Goal: Communication & Community: Share content

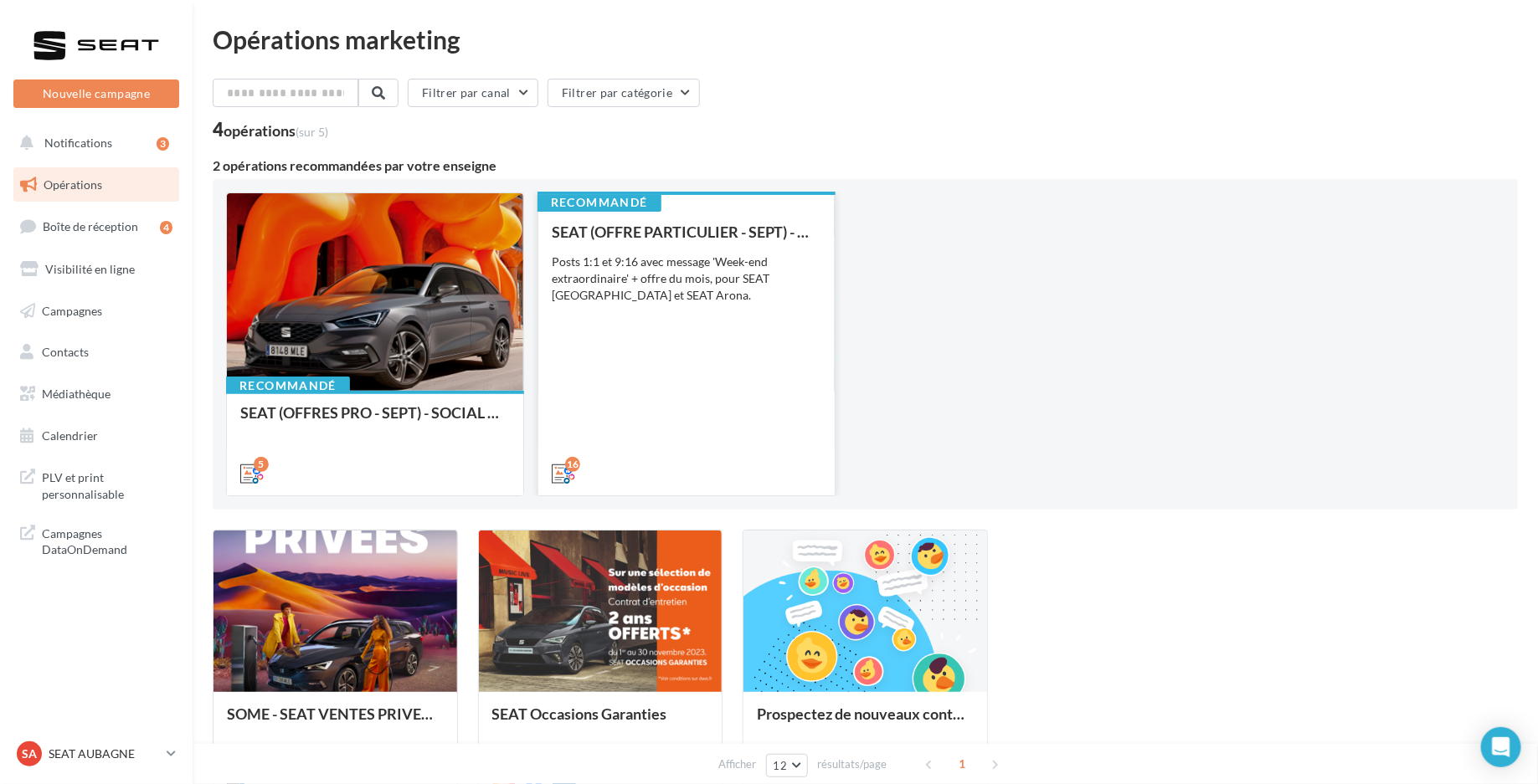
click at [702, 310] on div "SEAT (OFFRE PARTICULIER - SEPT) - SOCIAL MEDIA Posts 1:1 et 9:16 avec message '…" at bounding box center [686, 351] width 270 height 257
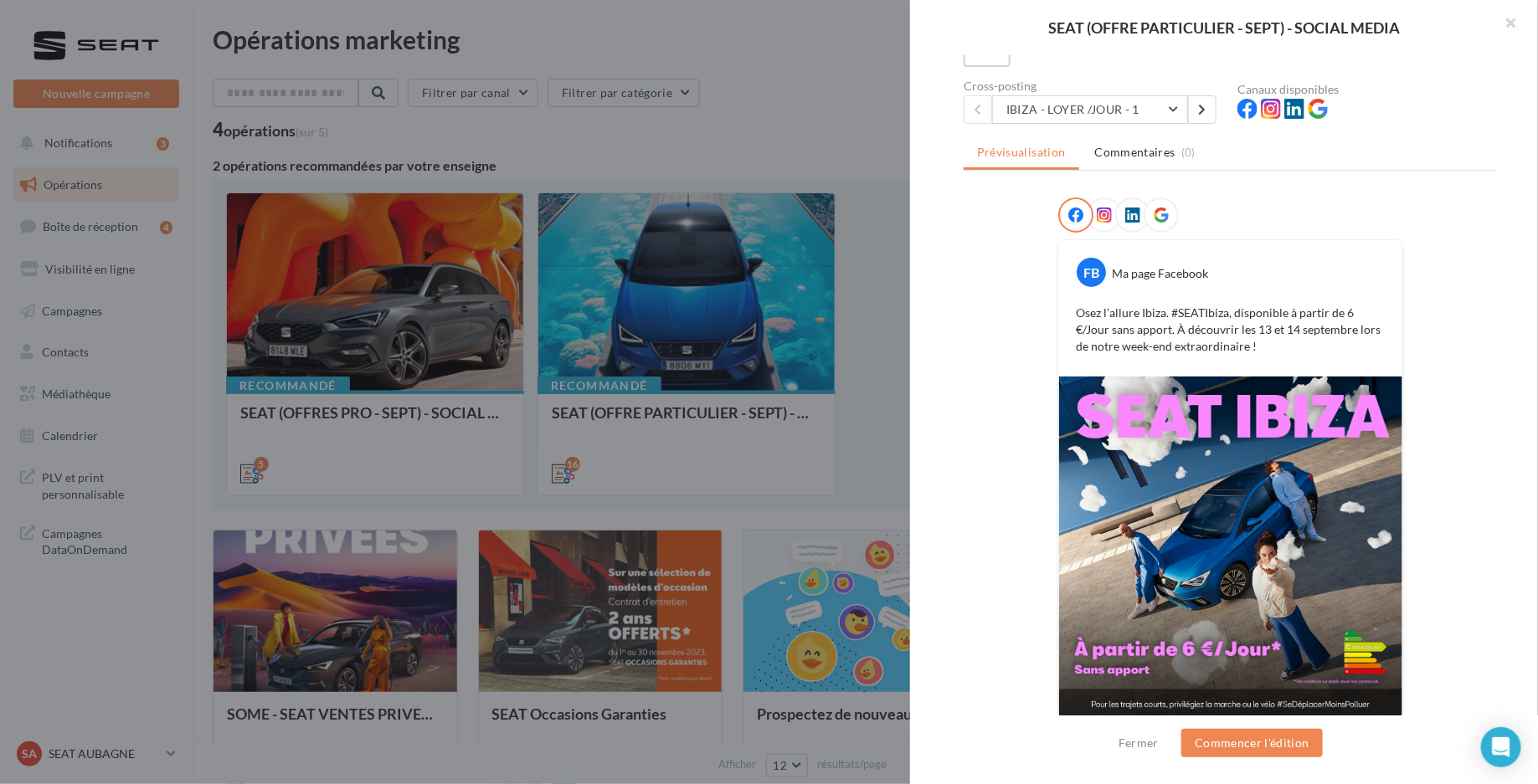
scroll to position [145, 0]
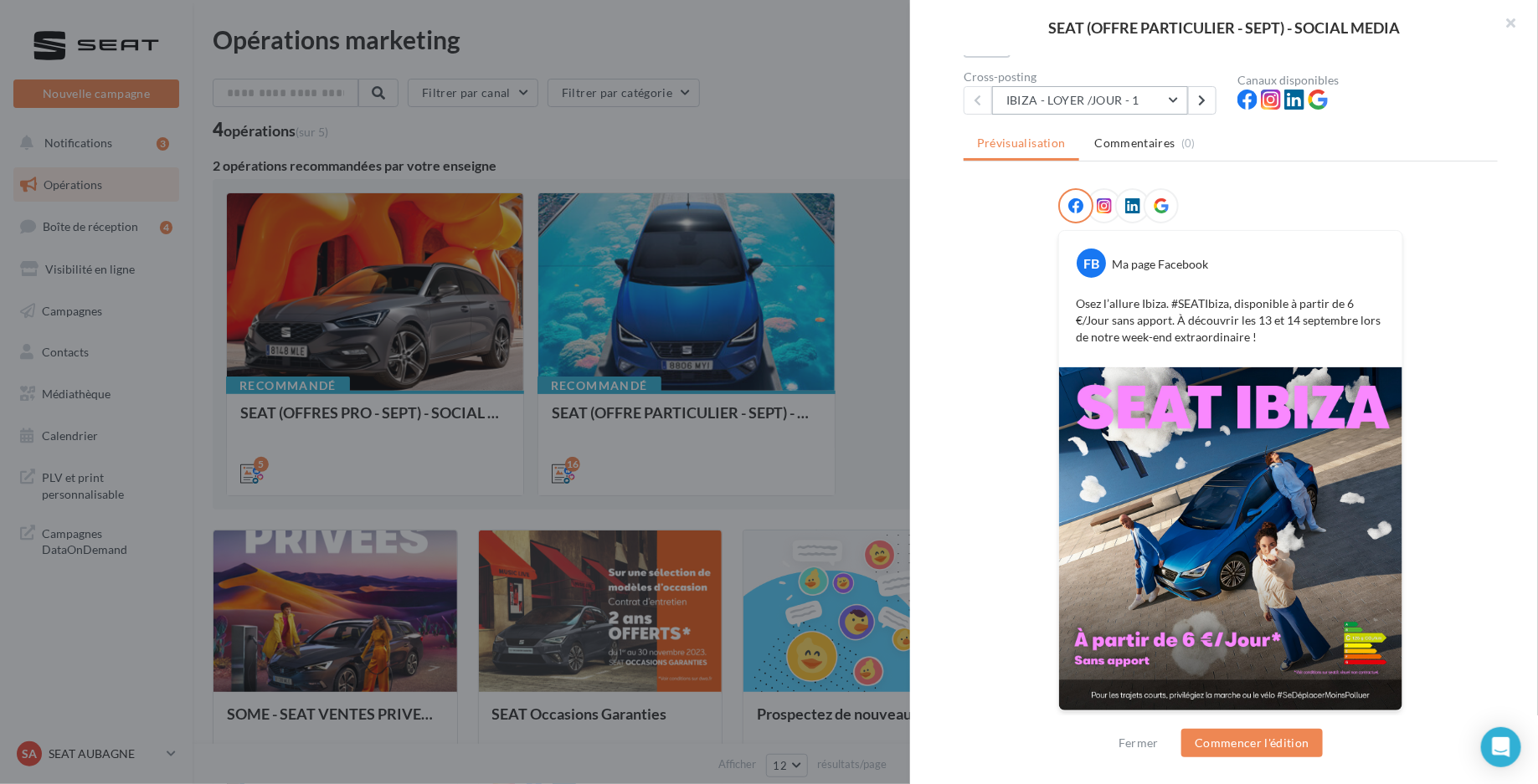
click at [1131, 90] on button "IBIZA - LOYER /JOUR - 1" at bounding box center [1090, 100] width 196 height 29
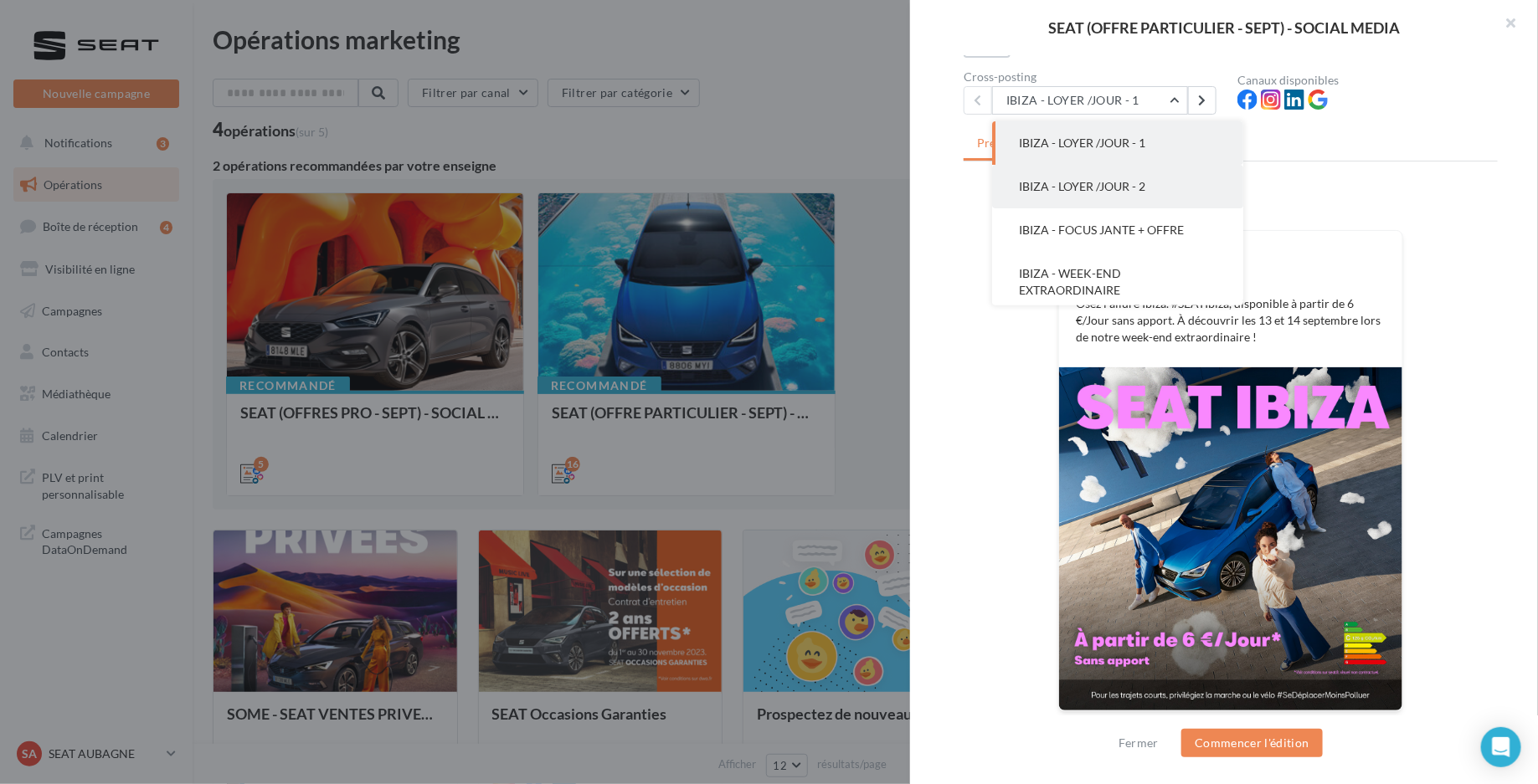
click at [1131, 188] on span "IBIZA - LOYER /JOUR - 2" at bounding box center [1082, 186] width 126 height 14
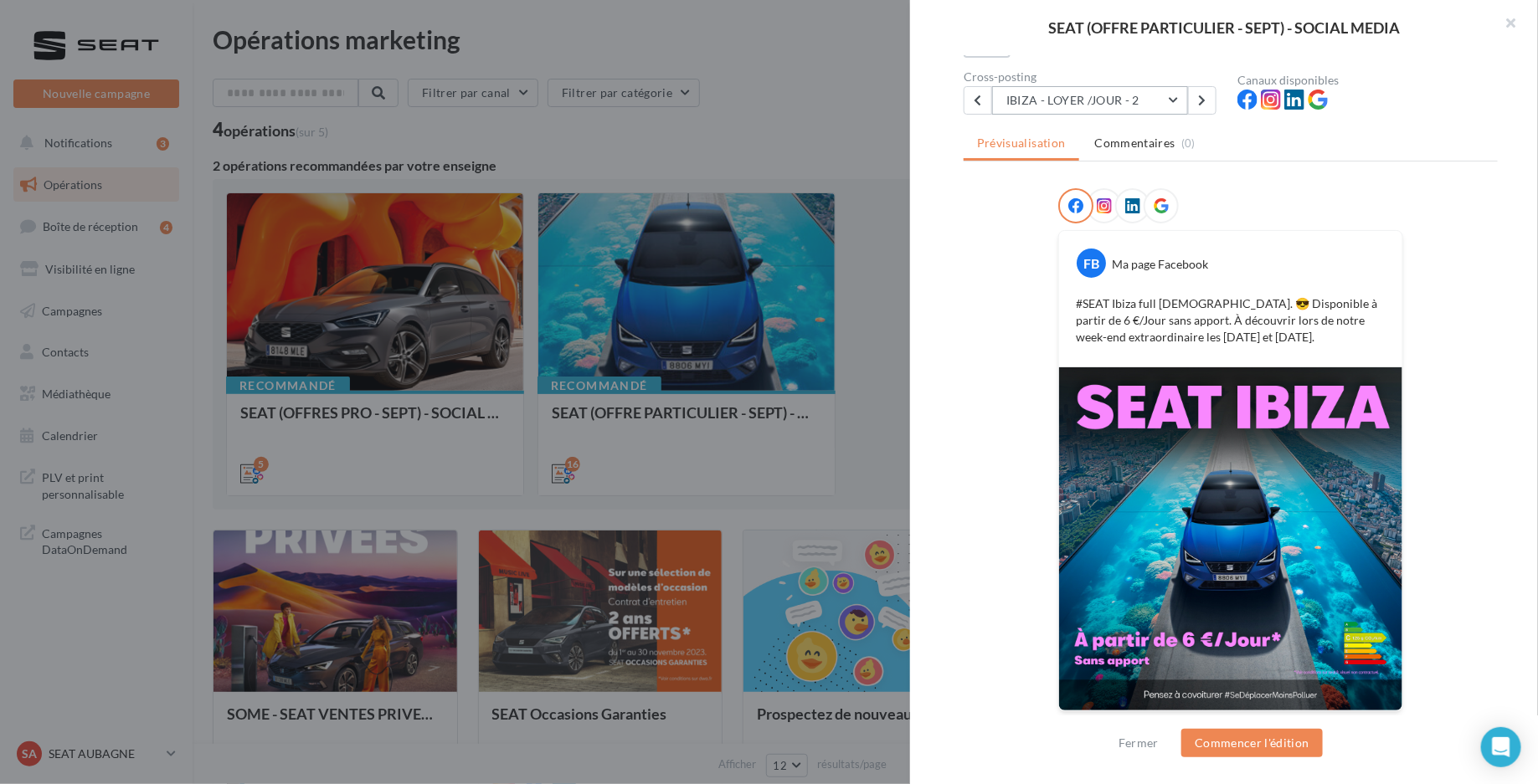
click at [1158, 101] on button "IBIZA - LOYER /JOUR - 2" at bounding box center [1090, 100] width 196 height 29
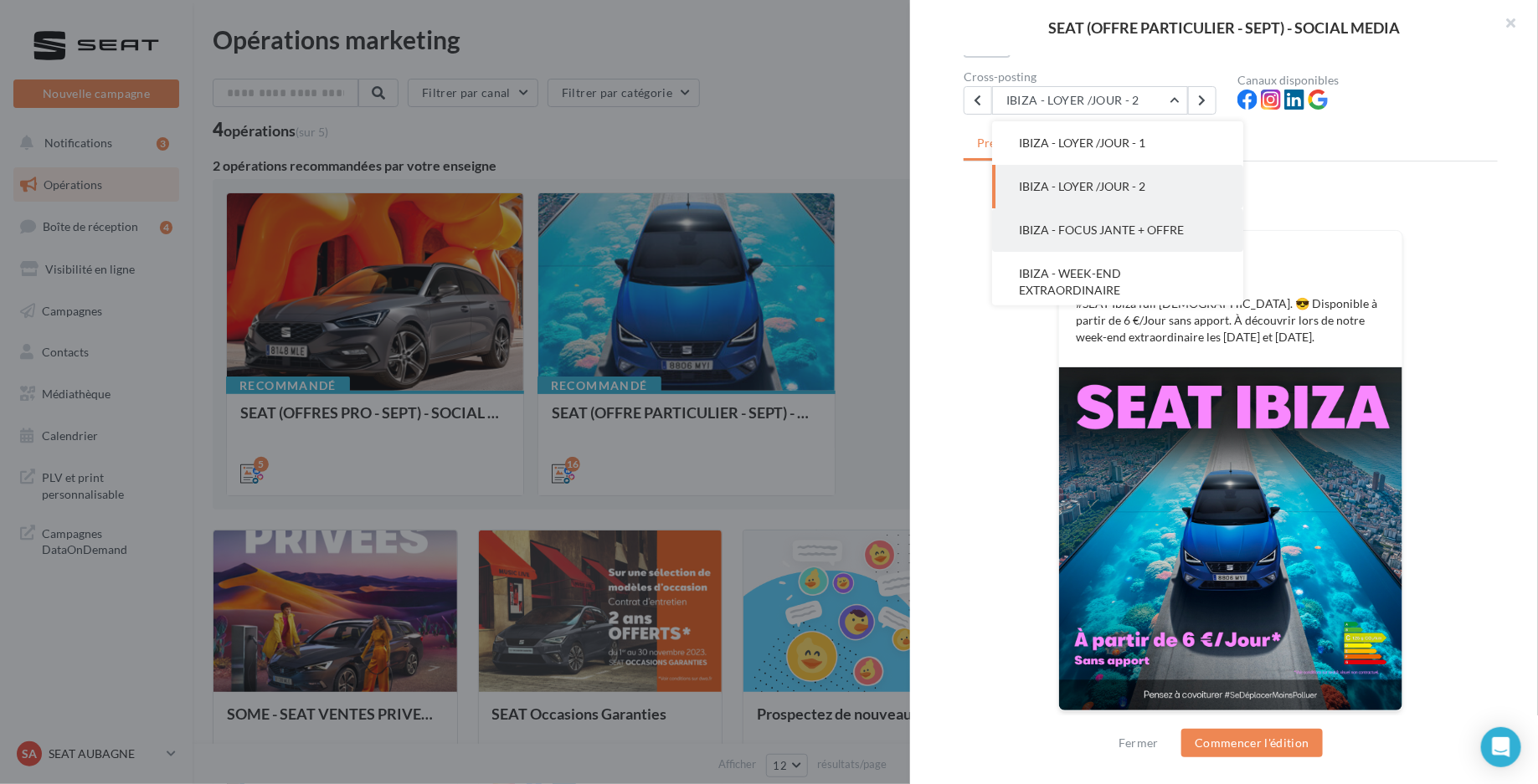
click at [1127, 228] on span "IBIZA - FOCUS JANTE + OFFRE" at bounding box center [1101, 229] width 165 height 14
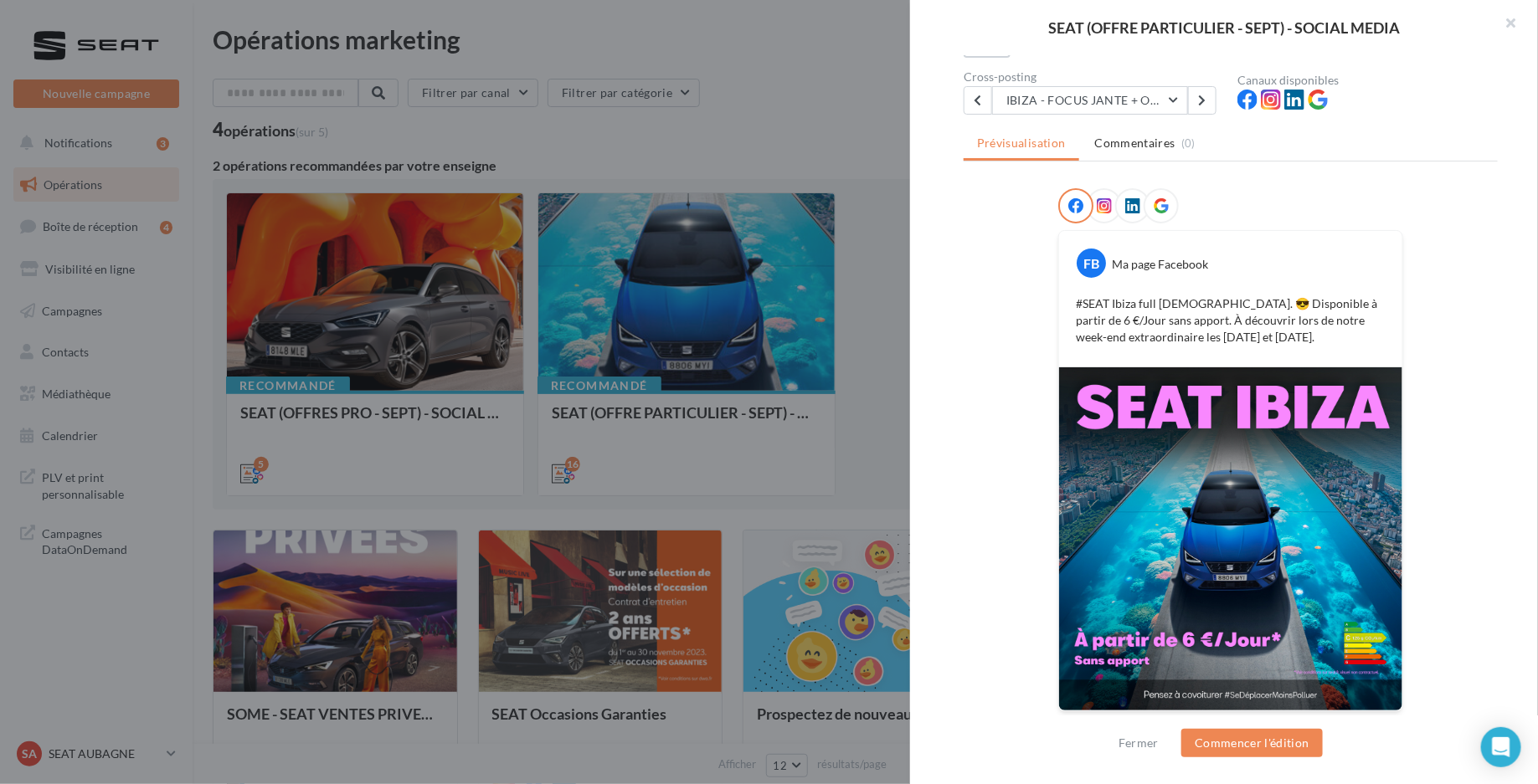
scroll to position [0, 0]
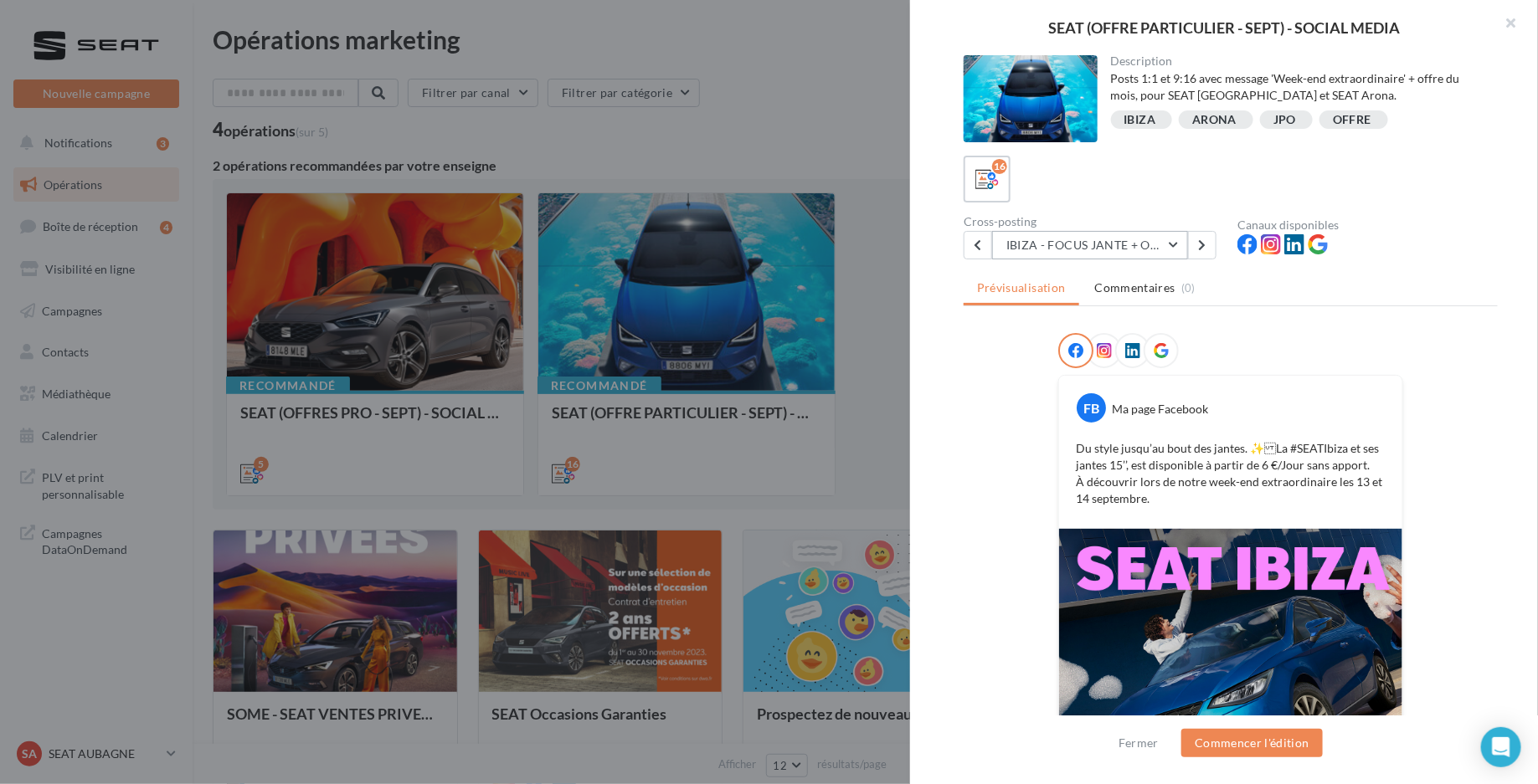
click at [1131, 256] on button "IBIZA - FOCUS JANTE + OFFRE" at bounding box center [1090, 245] width 196 height 29
click at [1117, 348] on button "ARONA - LOYER / MOIS - 2" at bounding box center [1118, 337] width 251 height 44
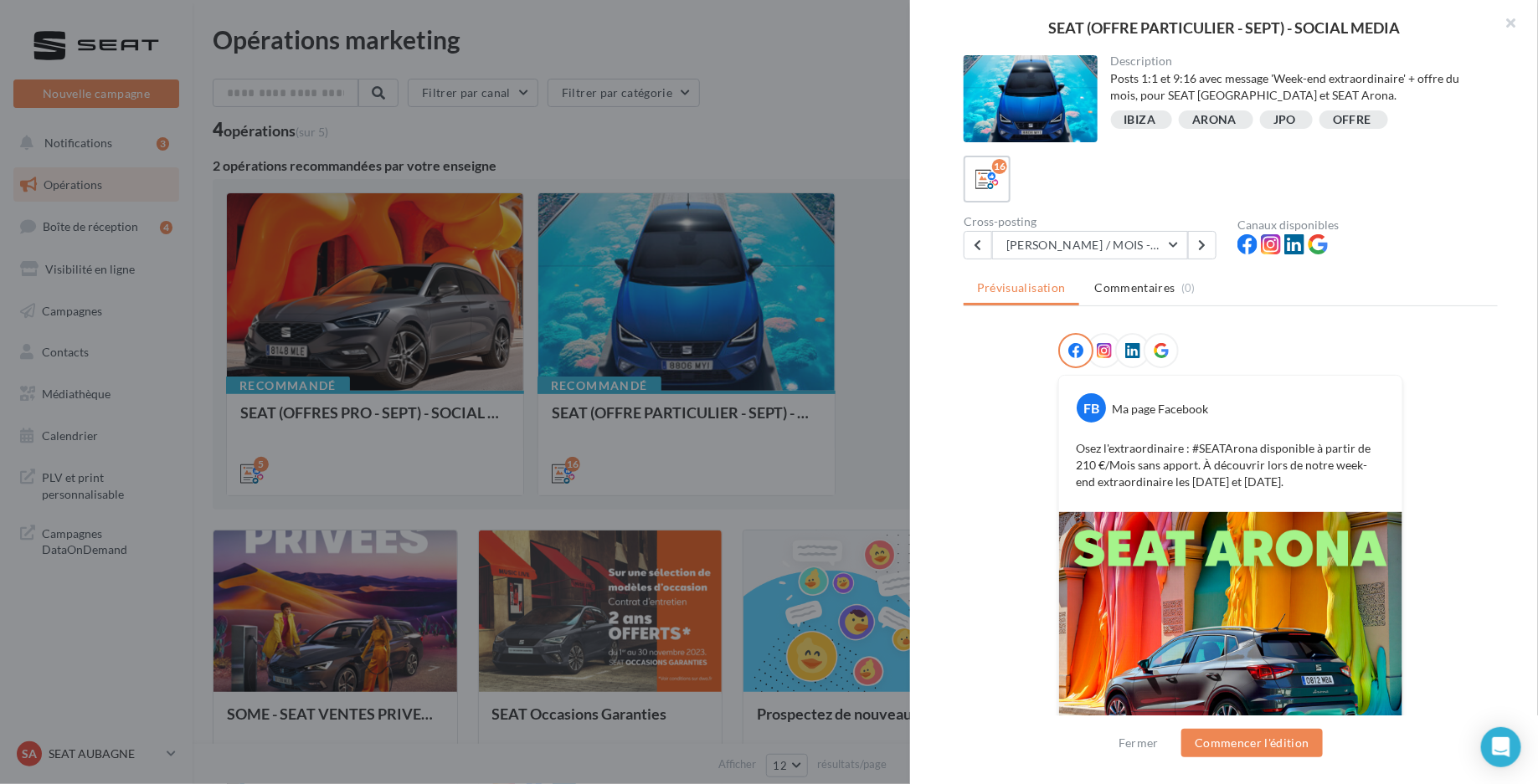
scroll to position [145, 0]
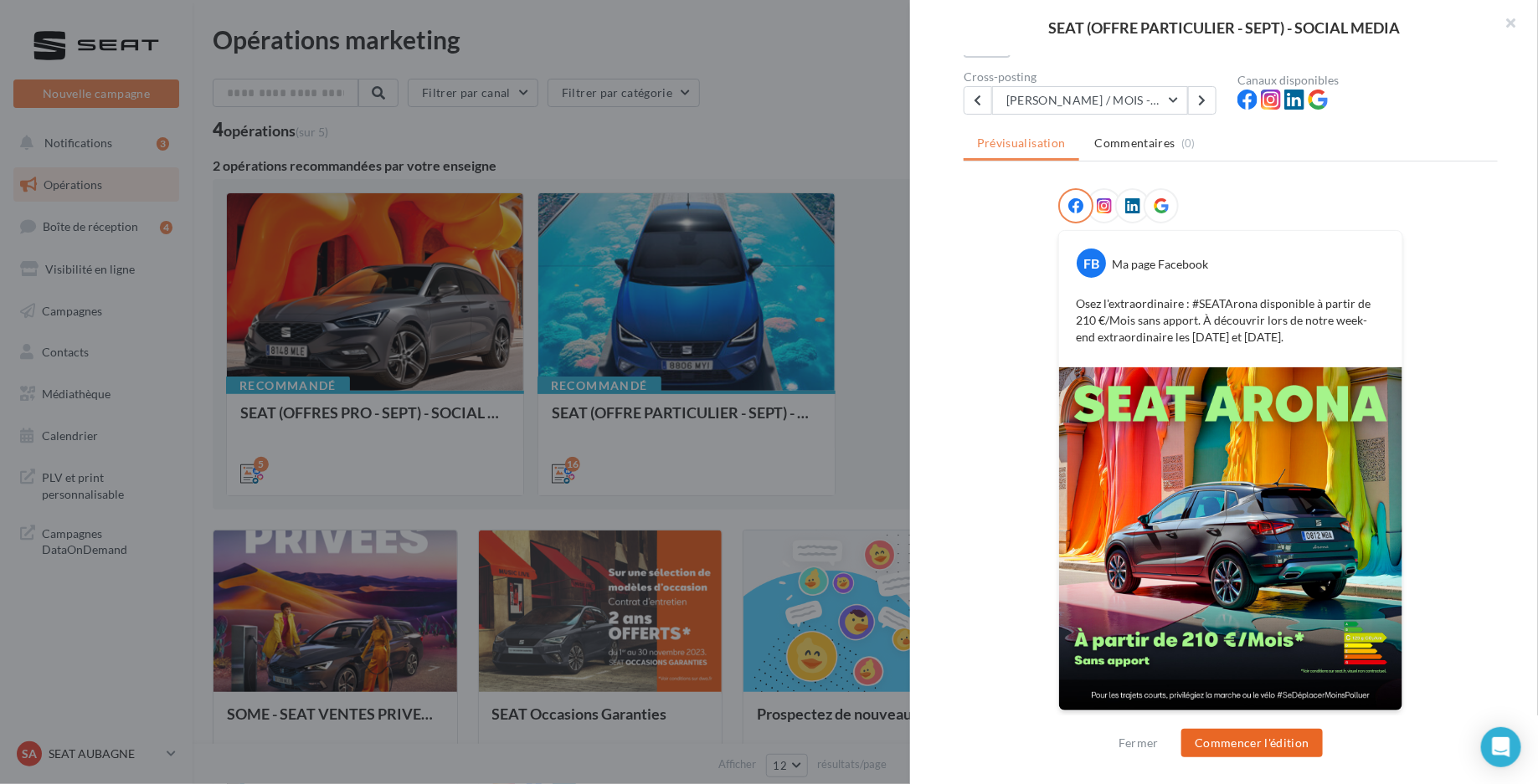
click at [1252, 740] on button "Commencer l'édition" at bounding box center [1252, 743] width 141 height 29
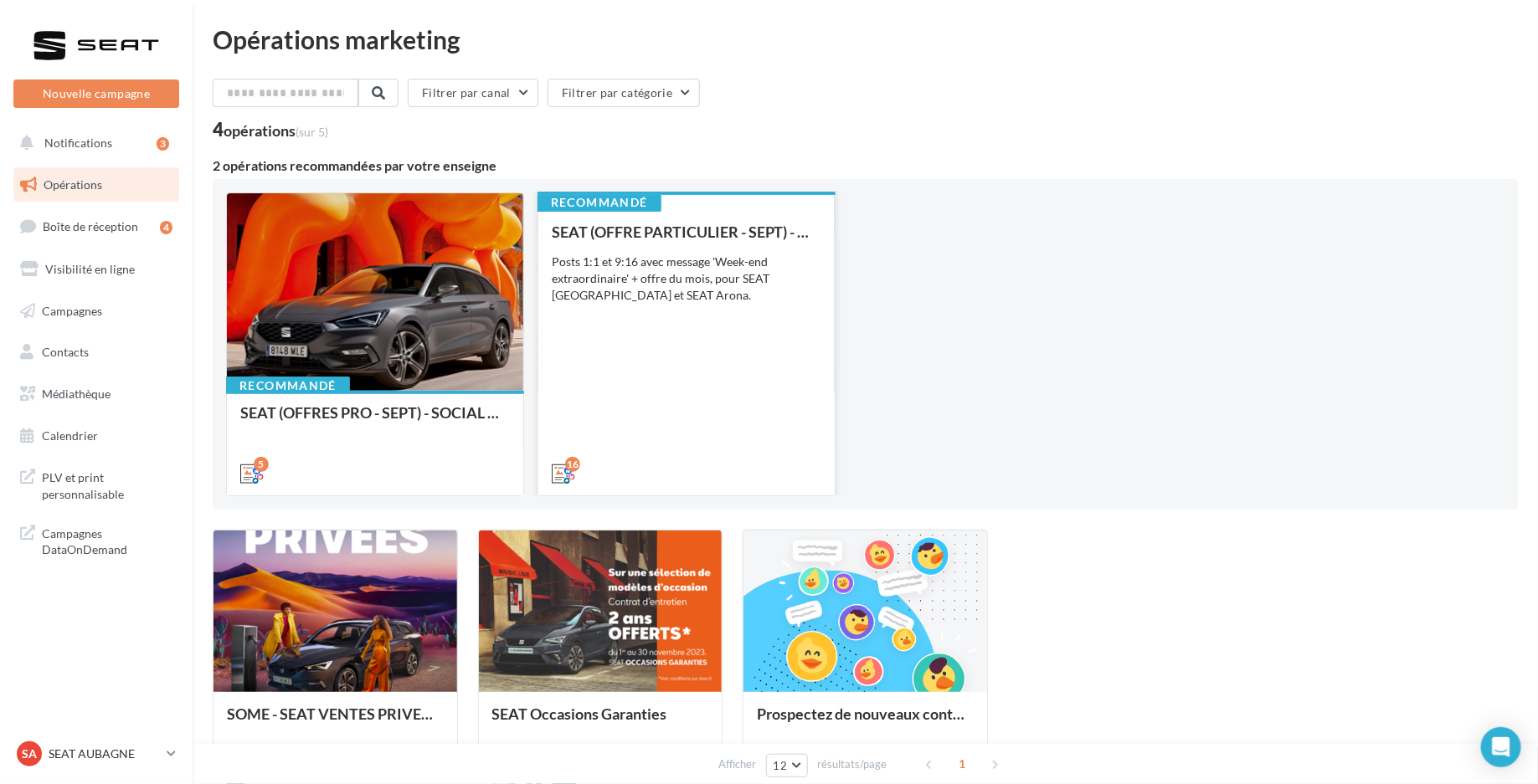
click at [699, 313] on div "SEAT (OFFRE PARTICULIER - SEPT) - SOCIAL MEDIA Posts 1:1 et 9:16 avec message '…" at bounding box center [686, 351] width 270 height 257
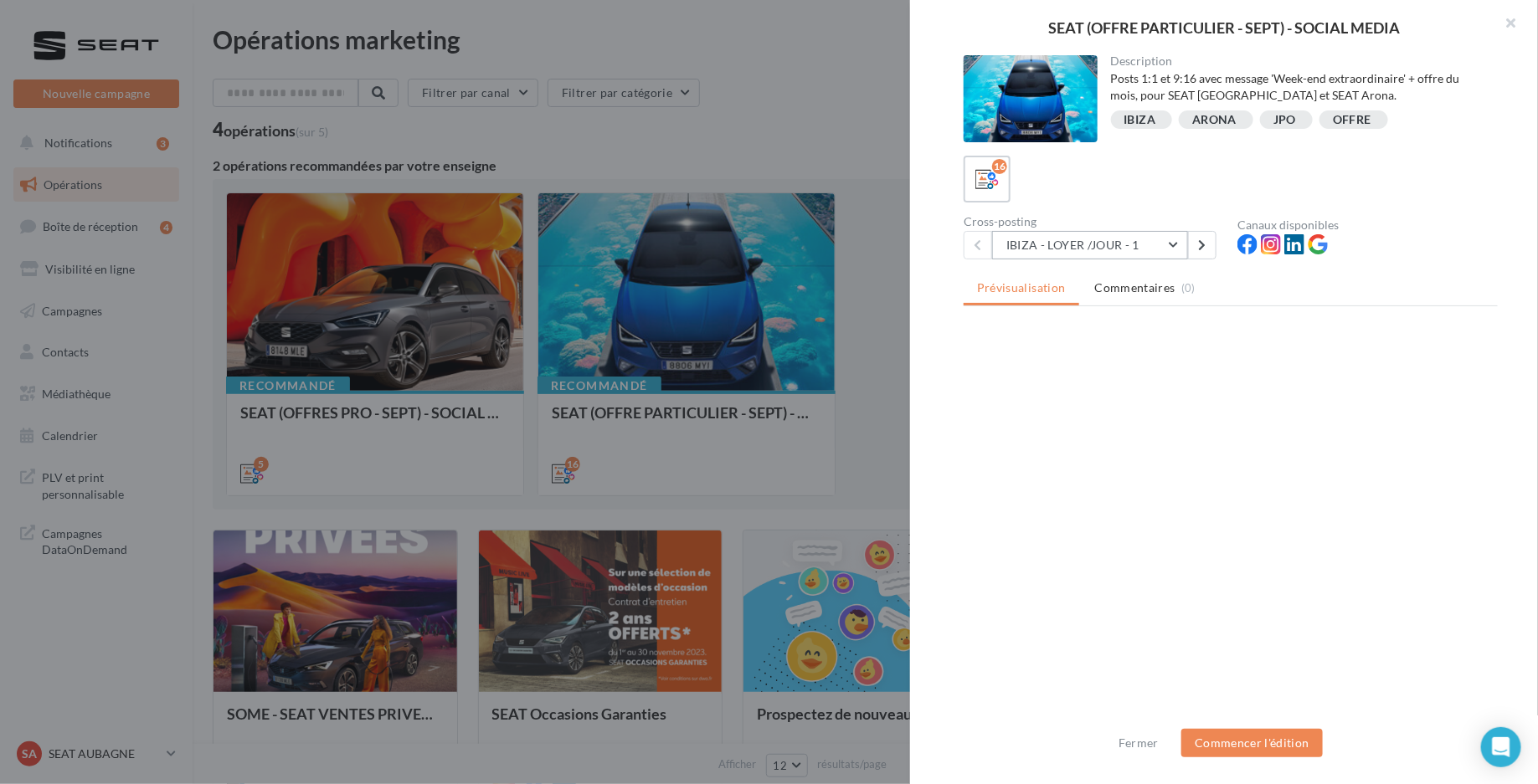
click at [1172, 236] on button "IBIZA - LOYER /JOUR - 1" at bounding box center [1090, 245] width 196 height 29
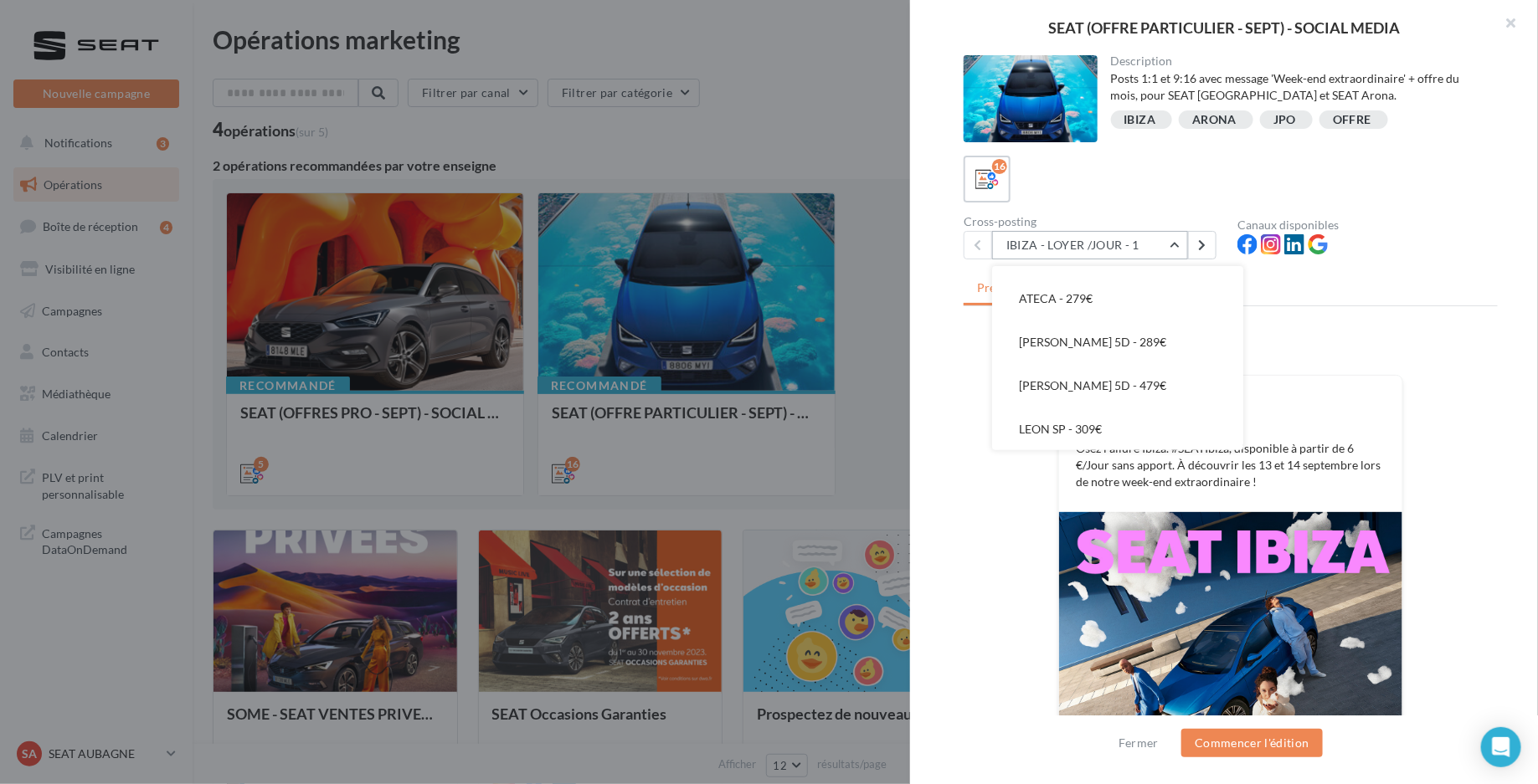
scroll to position [502, 0]
click at [1123, 287] on button "ATECA - 349€" at bounding box center [1118, 298] width 251 height 44
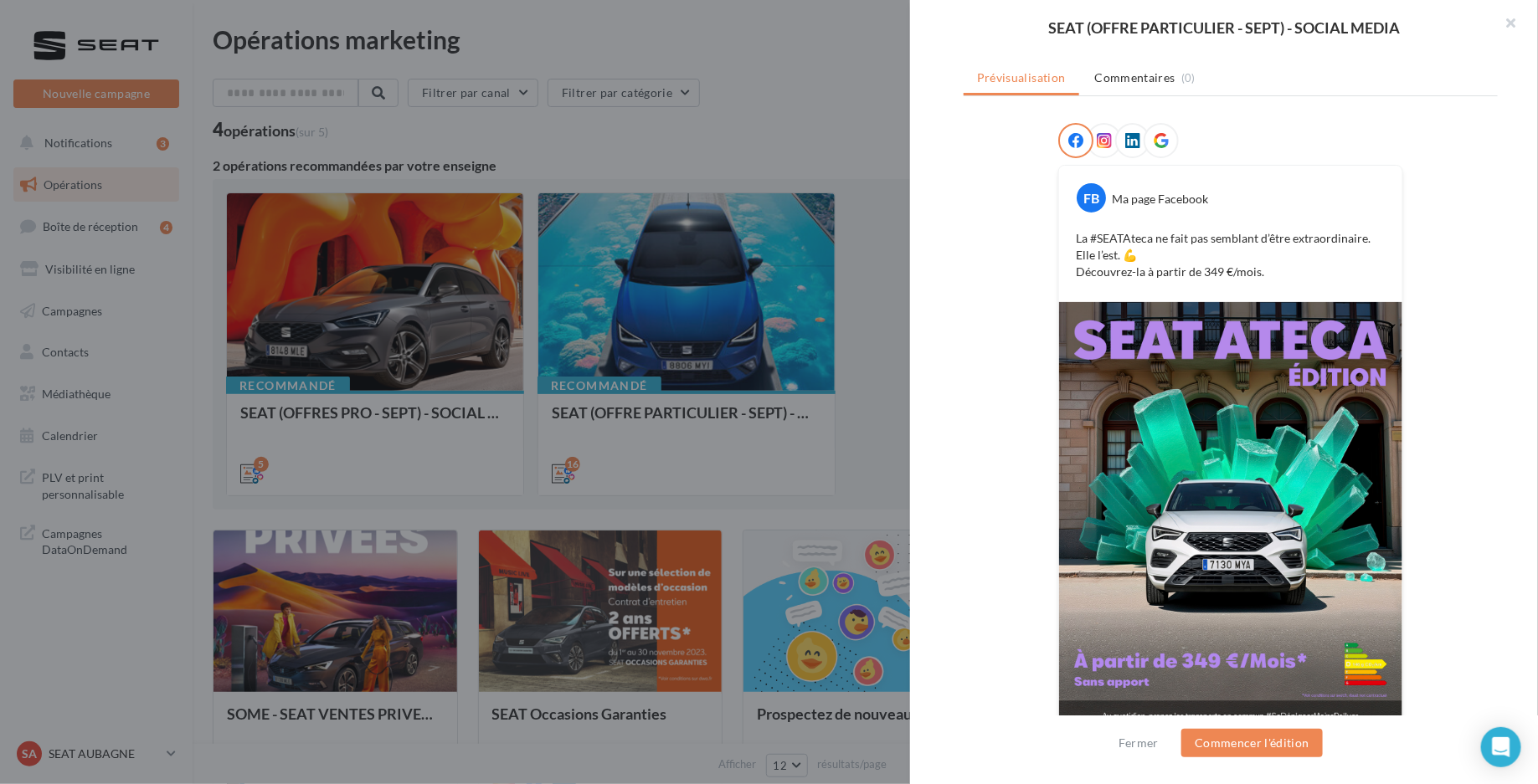
scroll to position [228, 0]
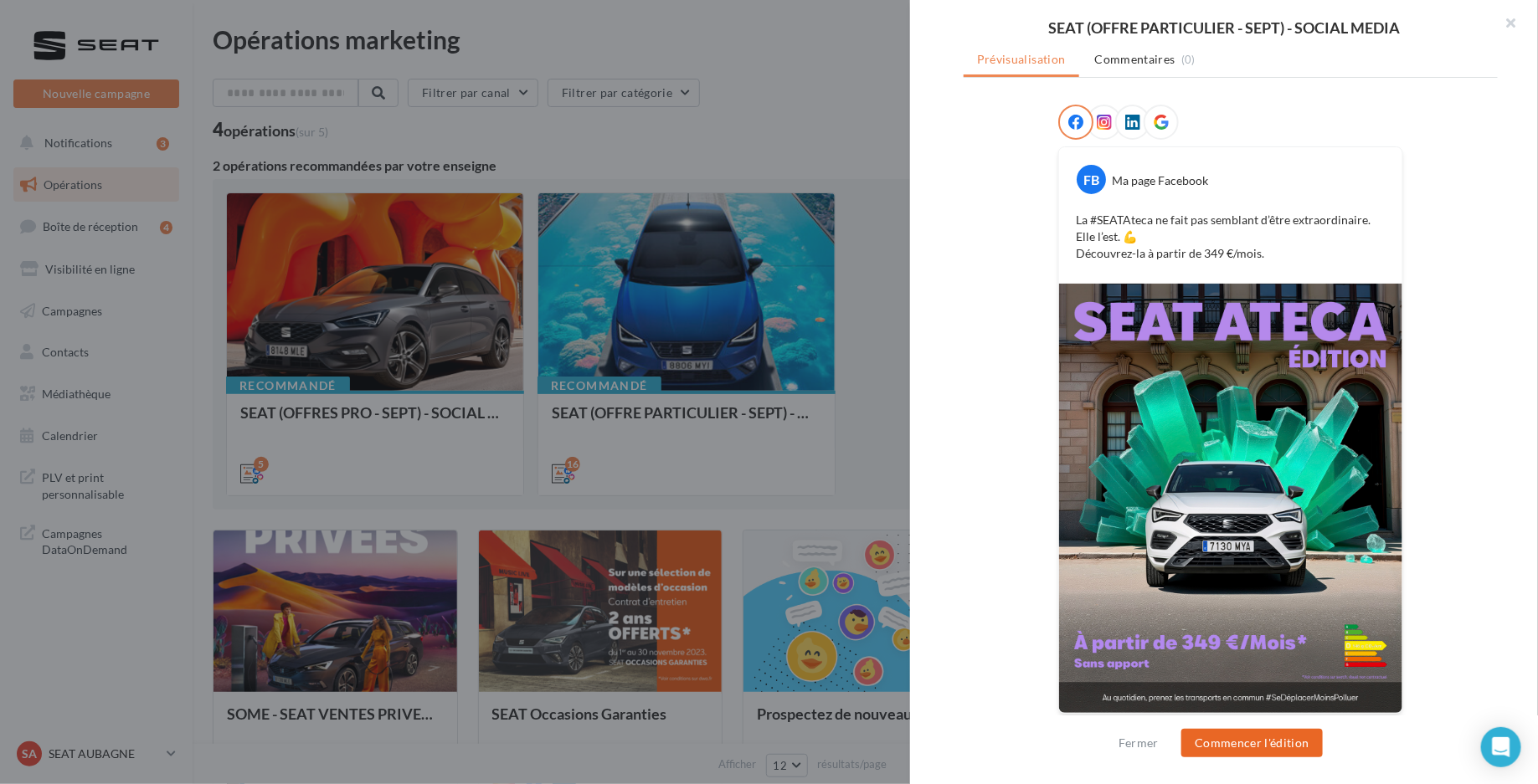
click at [1234, 743] on button "Commencer l'édition" at bounding box center [1252, 743] width 141 height 29
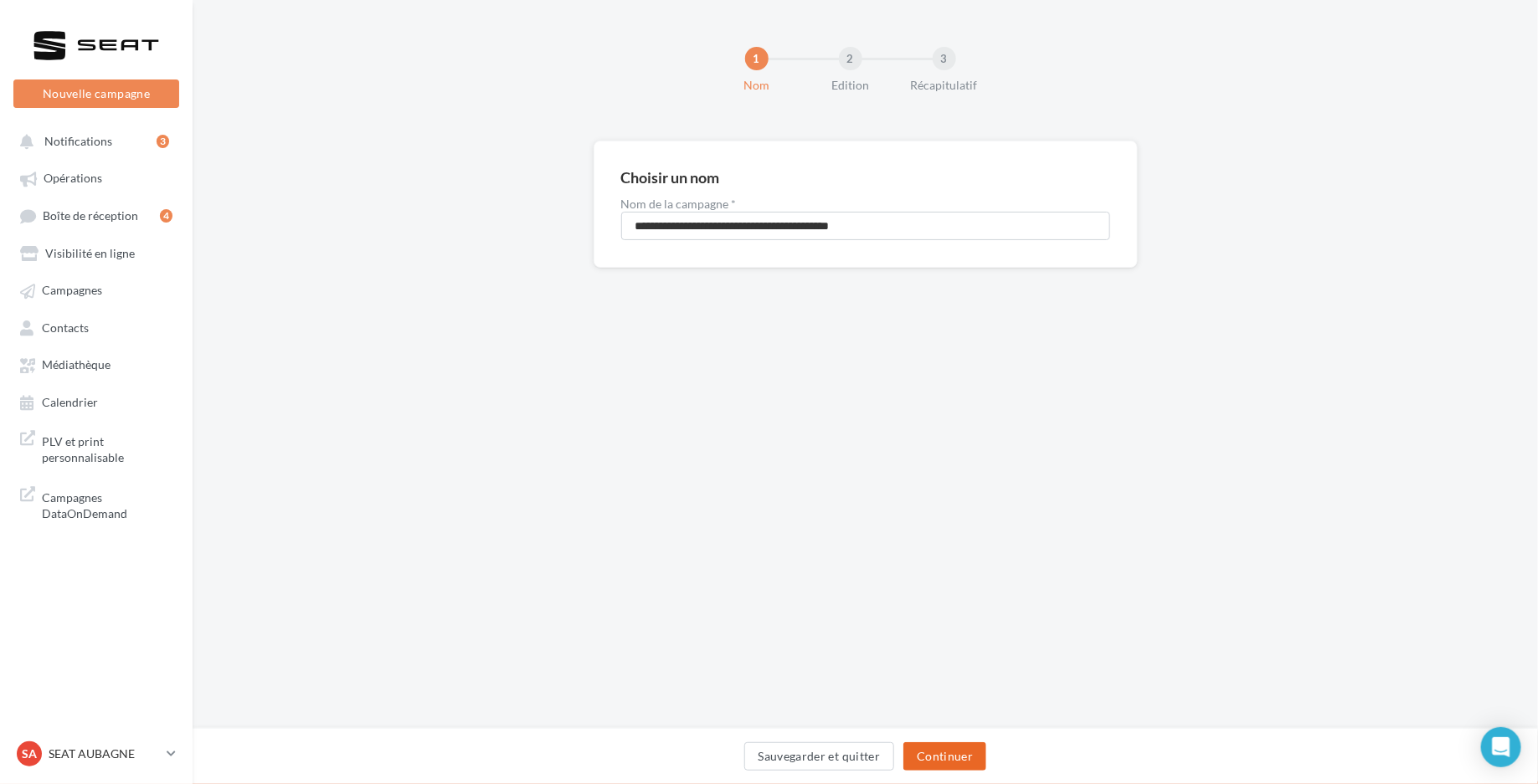
click at [944, 743] on button "Continuer" at bounding box center [944, 756] width 83 height 29
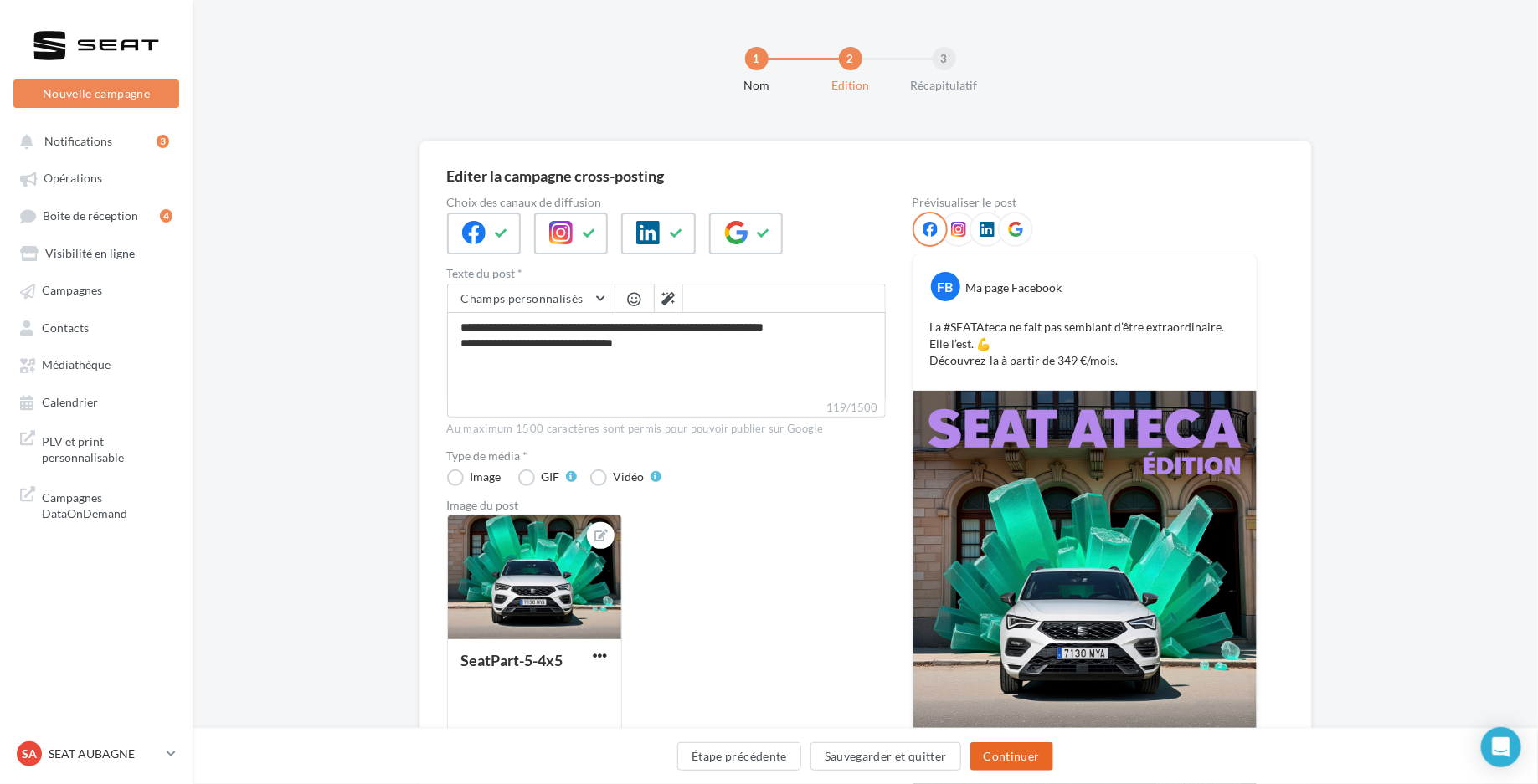
click at [1006, 757] on button "Continuer" at bounding box center [1011, 756] width 83 height 29
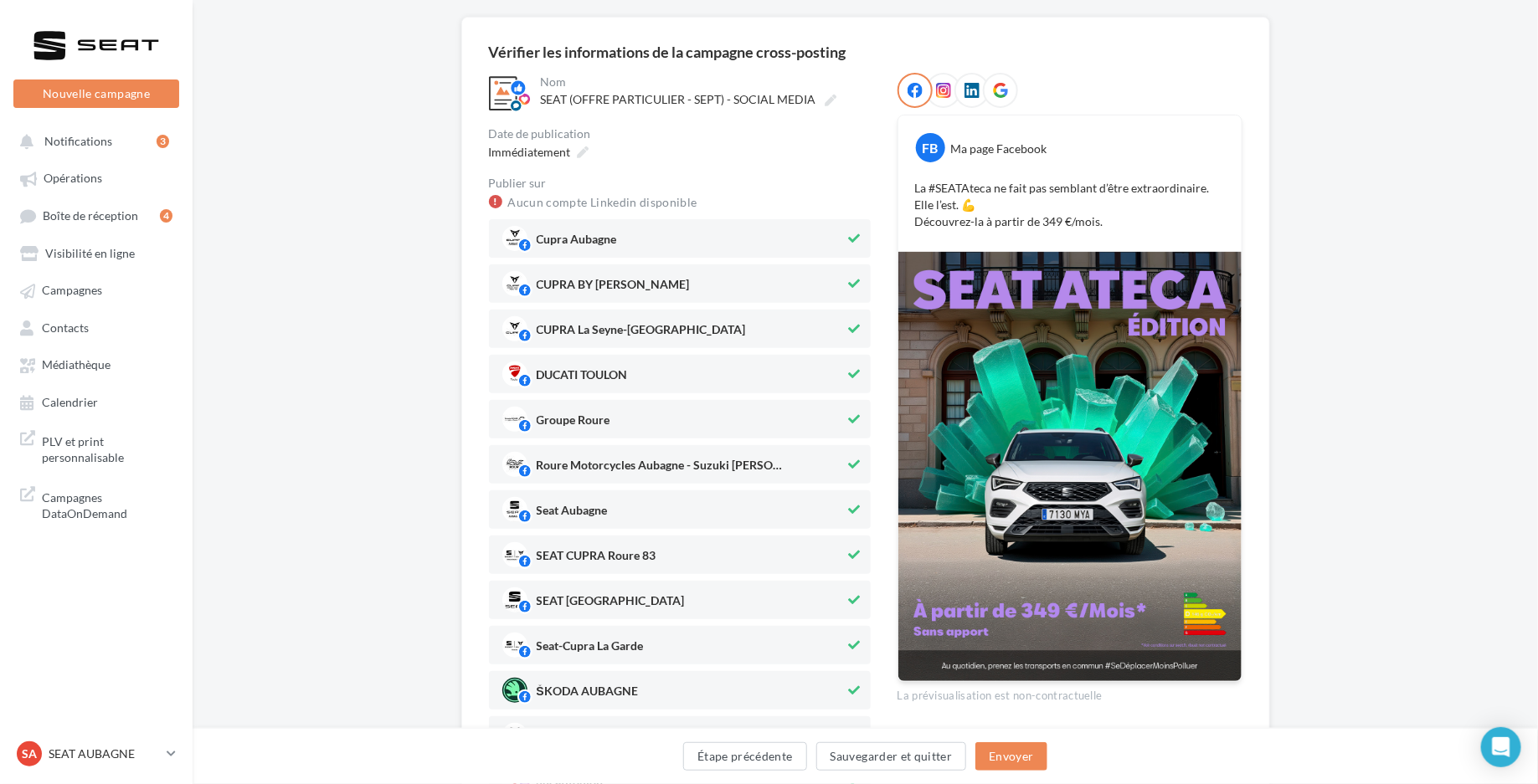
scroll to position [144, 0]
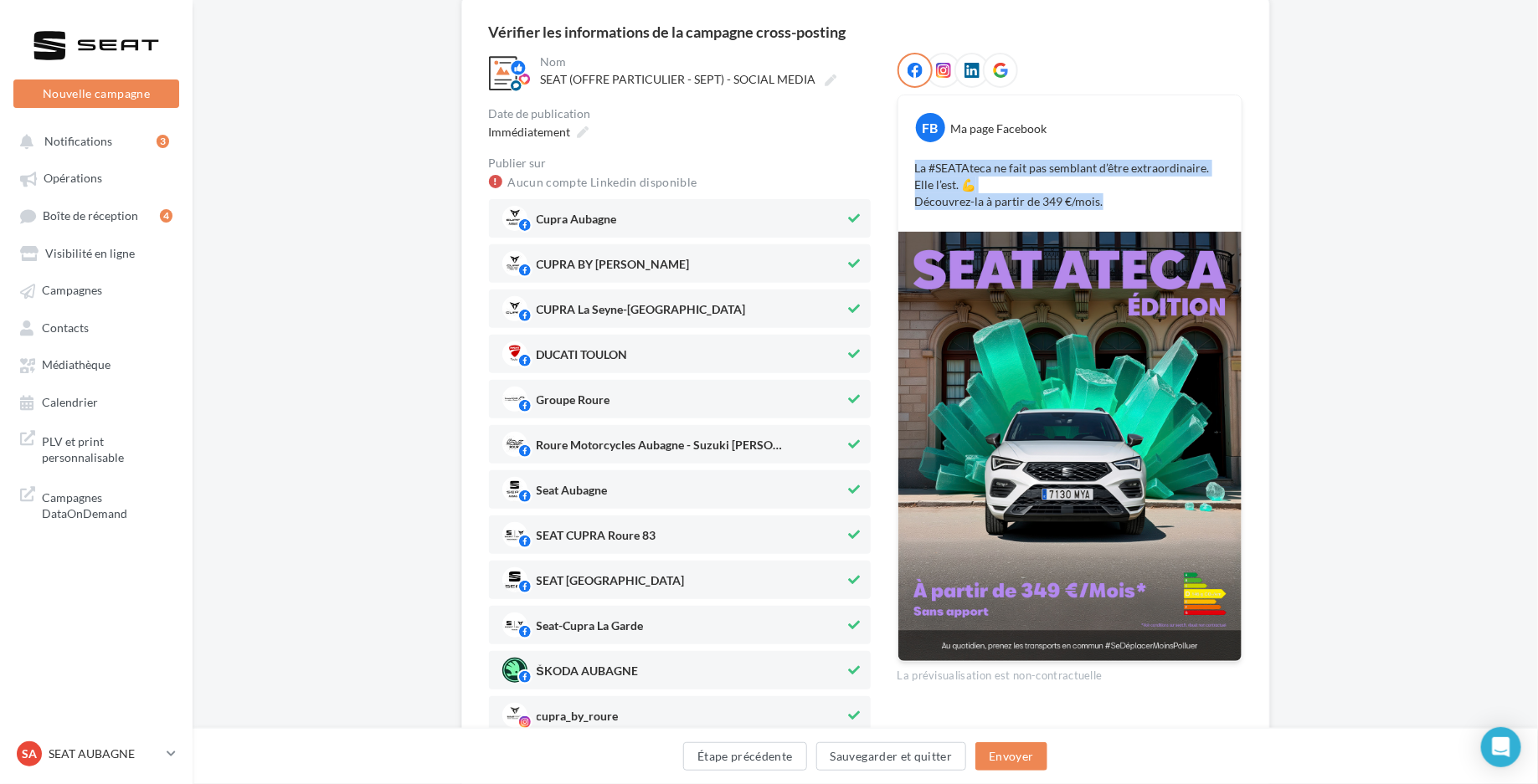
drag, startPoint x: 911, startPoint y: 167, endPoint x: 1131, endPoint y: 197, distance: 222.0
click at [1131, 197] on div "La #SEATAteca ne fait pas semblant d’être extraordinaire. Elle l’est. 💪 Découvr…" at bounding box center [1070, 184] width 335 height 58
copy p "La #SEATAteca ne fait pas semblant d’être extraordinaire. Elle l’est. 💪 Découvr…"
click at [627, 207] on span "Cupra Aubagne" at bounding box center [673, 218] width 343 height 25
click at [611, 262] on span "CUPRA BY ROURE" at bounding box center [613, 268] width 154 height 18
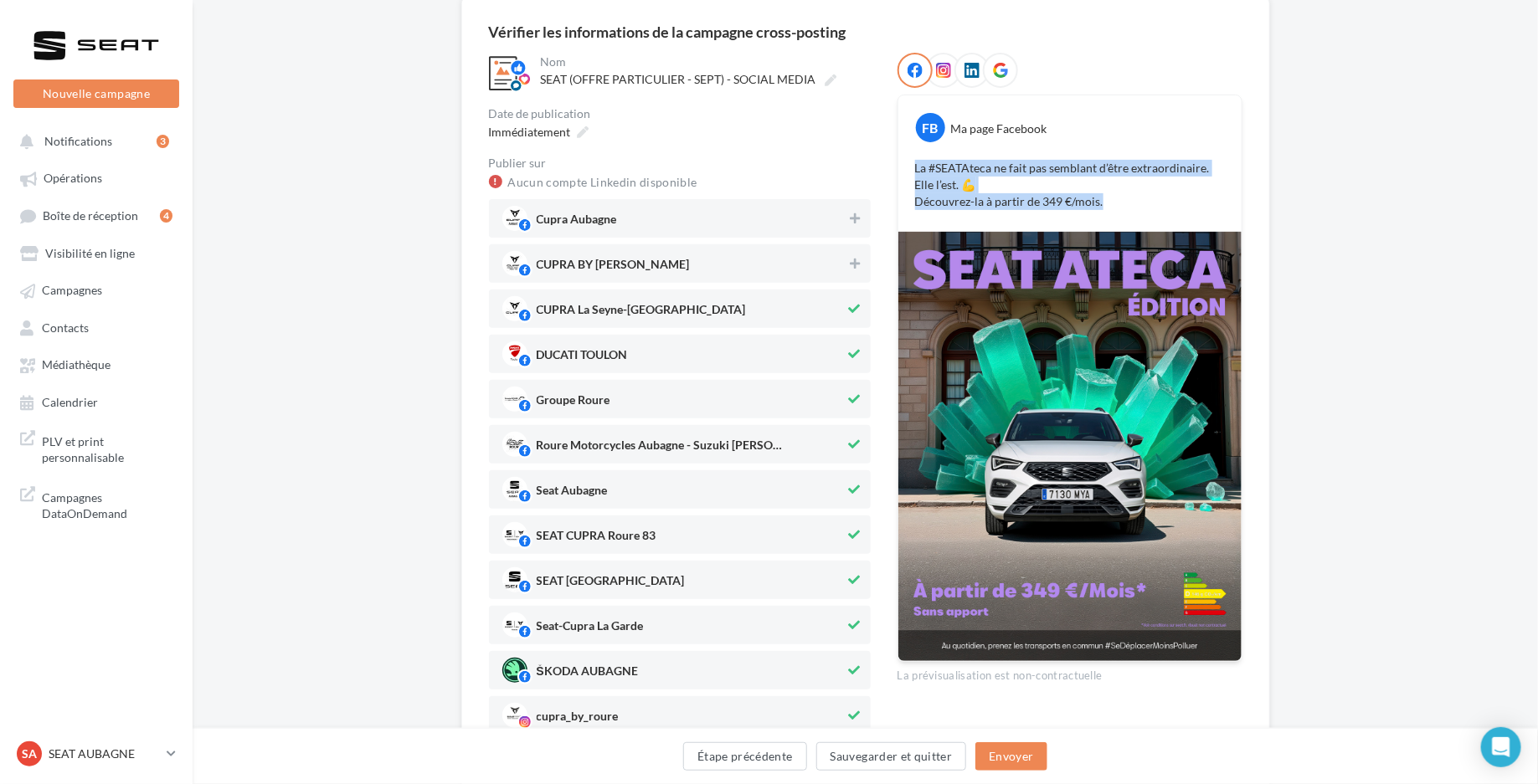
click at [598, 313] on span "CUPRA La Seyne-sur-Mer" at bounding box center [641, 312] width 209 height 18
click at [584, 361] on span "DUCATI TOULON" at bounding box center [582, 358] width 92 height 18
click at [579, 395] on span "Groupe Roure" at bounding box center [573, 403] width 73 height 18
click at [578, 440] on span "Roure Motorcycles Aubagne - Suzuki l Stark ..." at bounding box center [662, 448] width 251 height 18
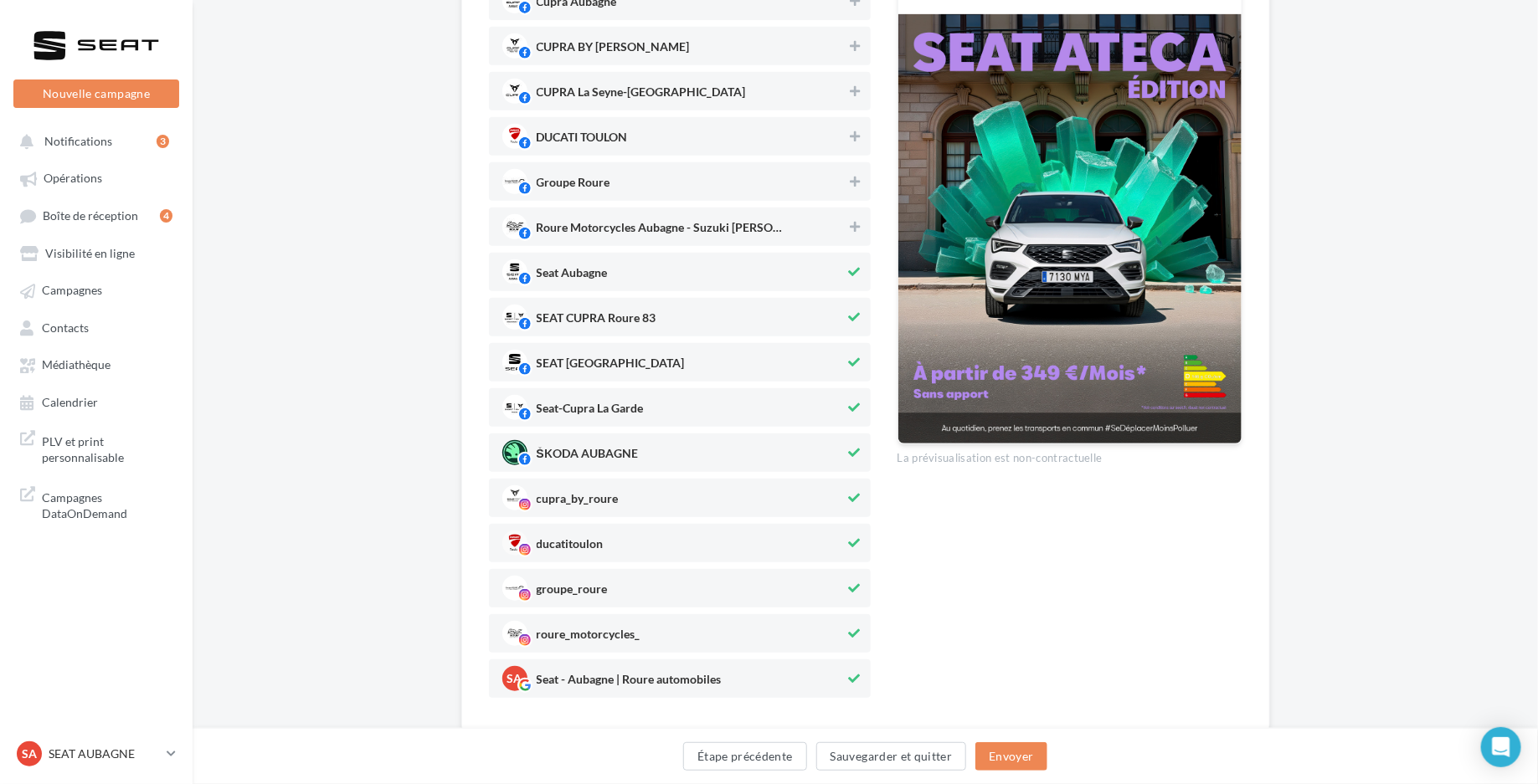
scroll to position [384, 0]
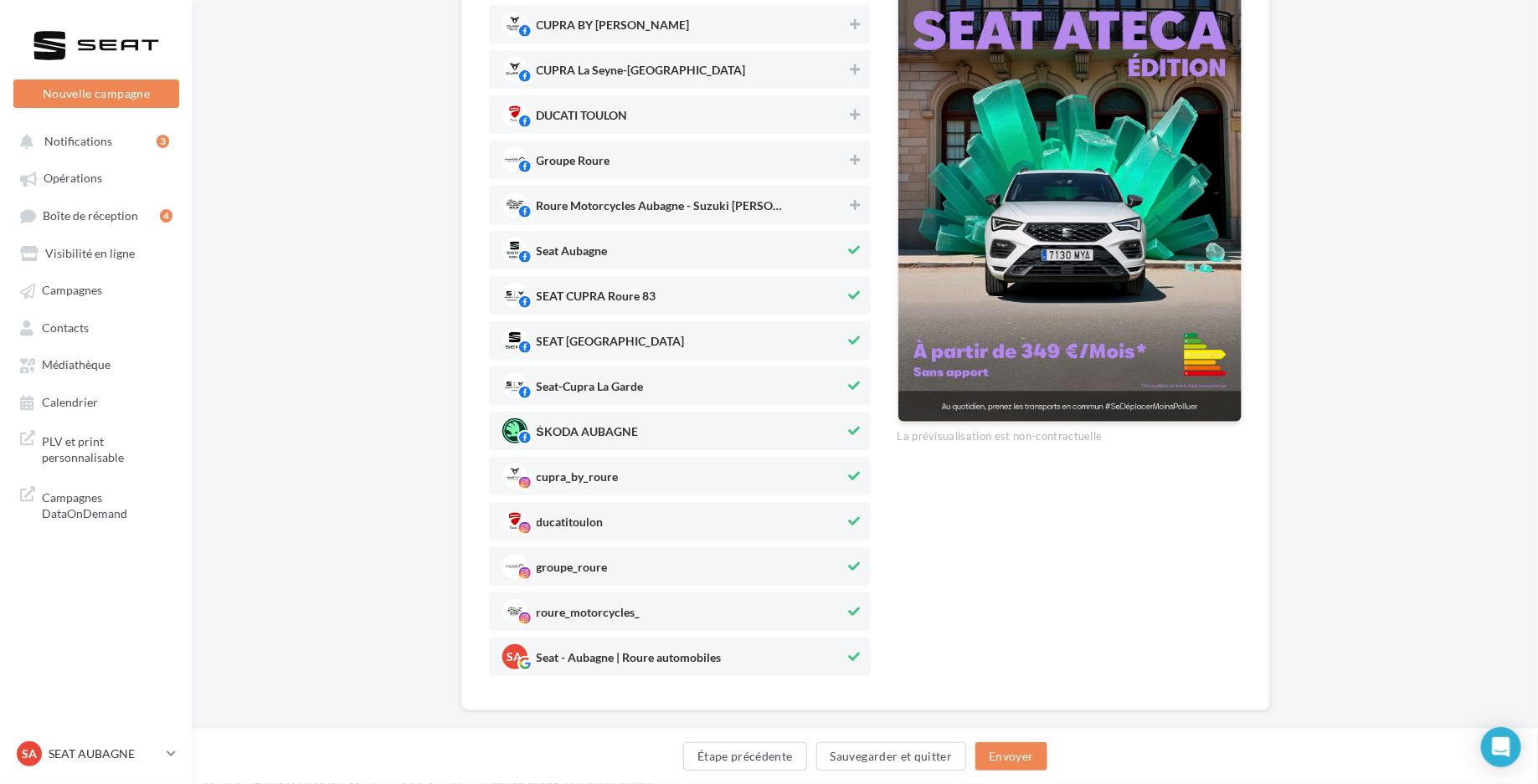
click at [634, 299] on span "SEAT CUPRA Roure 83" at bounding box center [596, 299] width 120 height 18
click at [611, 390] on span "Seat-Cupra La Garde" at bounding box center [590, 390] width 107 height 18
click at [605, 430] on span "ŠKODA AUBAGNE" at bounding box center [587, 434] width 101 height 18
click at [598, 478] on span "cupra_by_roure" at bounding box center [578, 480] width 82 height 18
click at [593, 520] on span "ducatitoulon" at bounding box center [570, 525] width 67 height 18
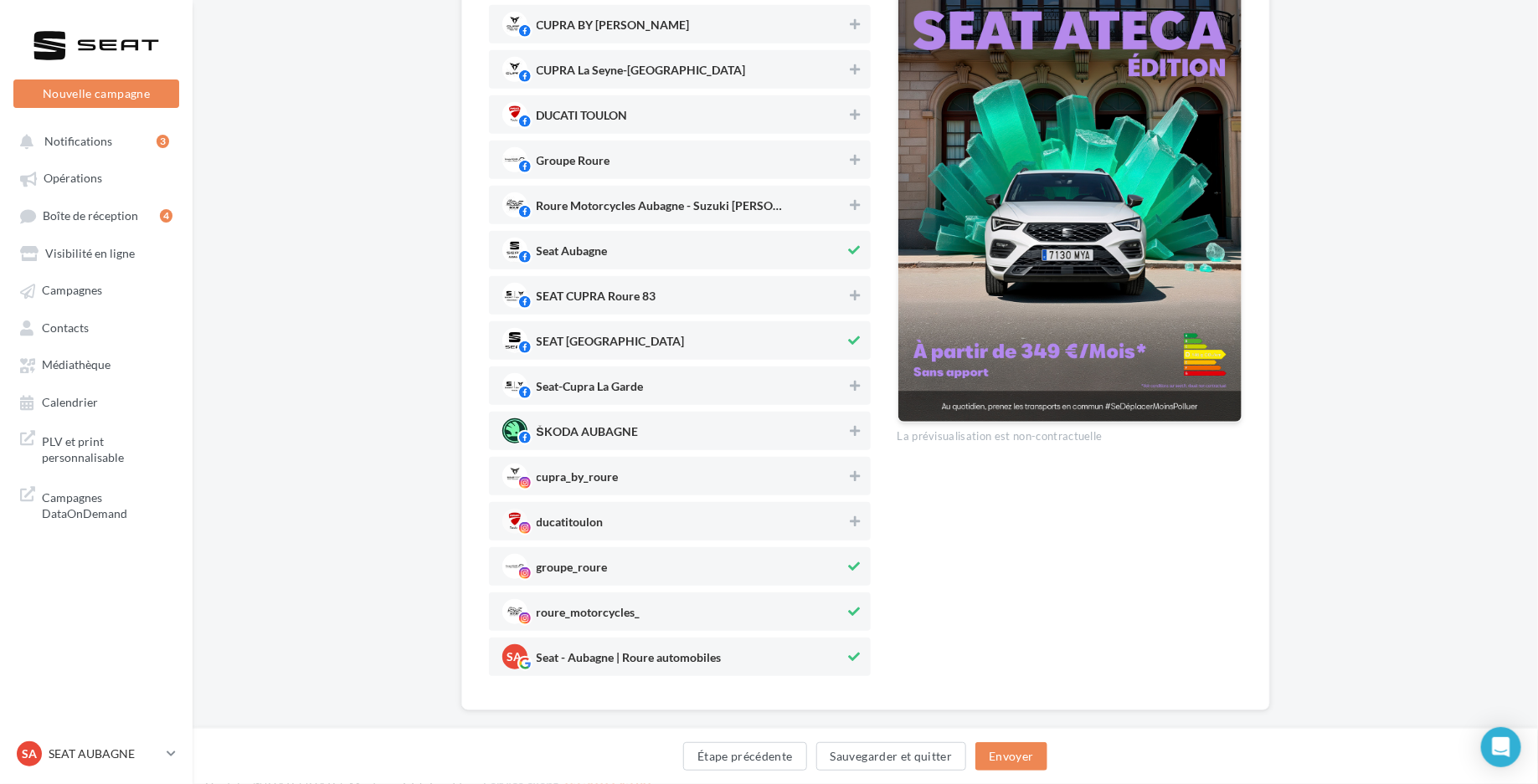
click at [591, 561] on div "groupe_roure" at bounding box center [572, 570] width 72 height 19
click at [591, 606] on div "roure_motorcycles_" at bounding box center [588, 616] width 104 height 19
click at [1024, 762] on button "Envoyer" at bounding box center [1011, 756] width 72 height 29
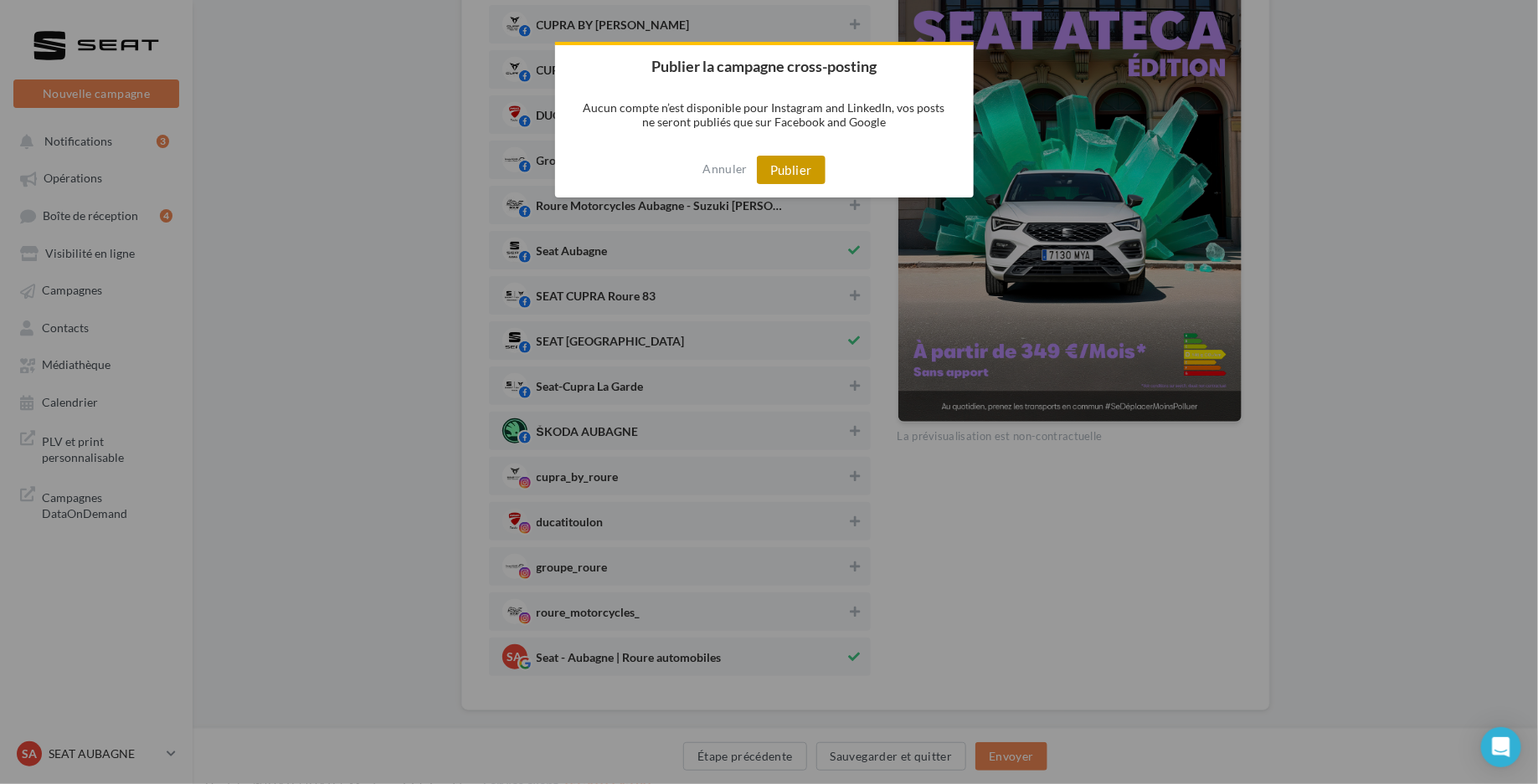
click at [793, 171] on button "Publier" at bounding box center [791, 169] width 69 height 29
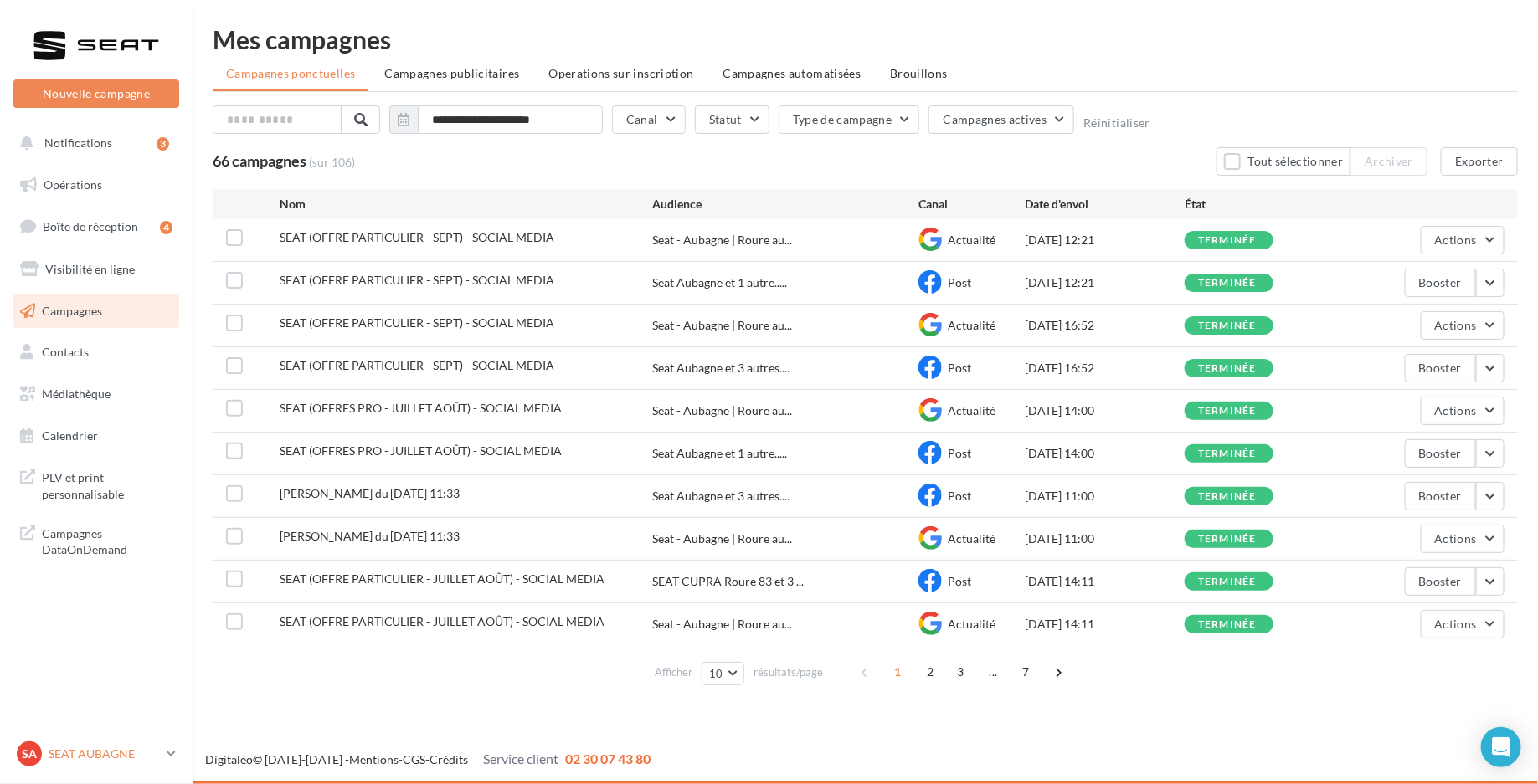
click at [93, 750] on p "SEAT AUBAGNE" at bounding box center [105, 753] width 112 height 17
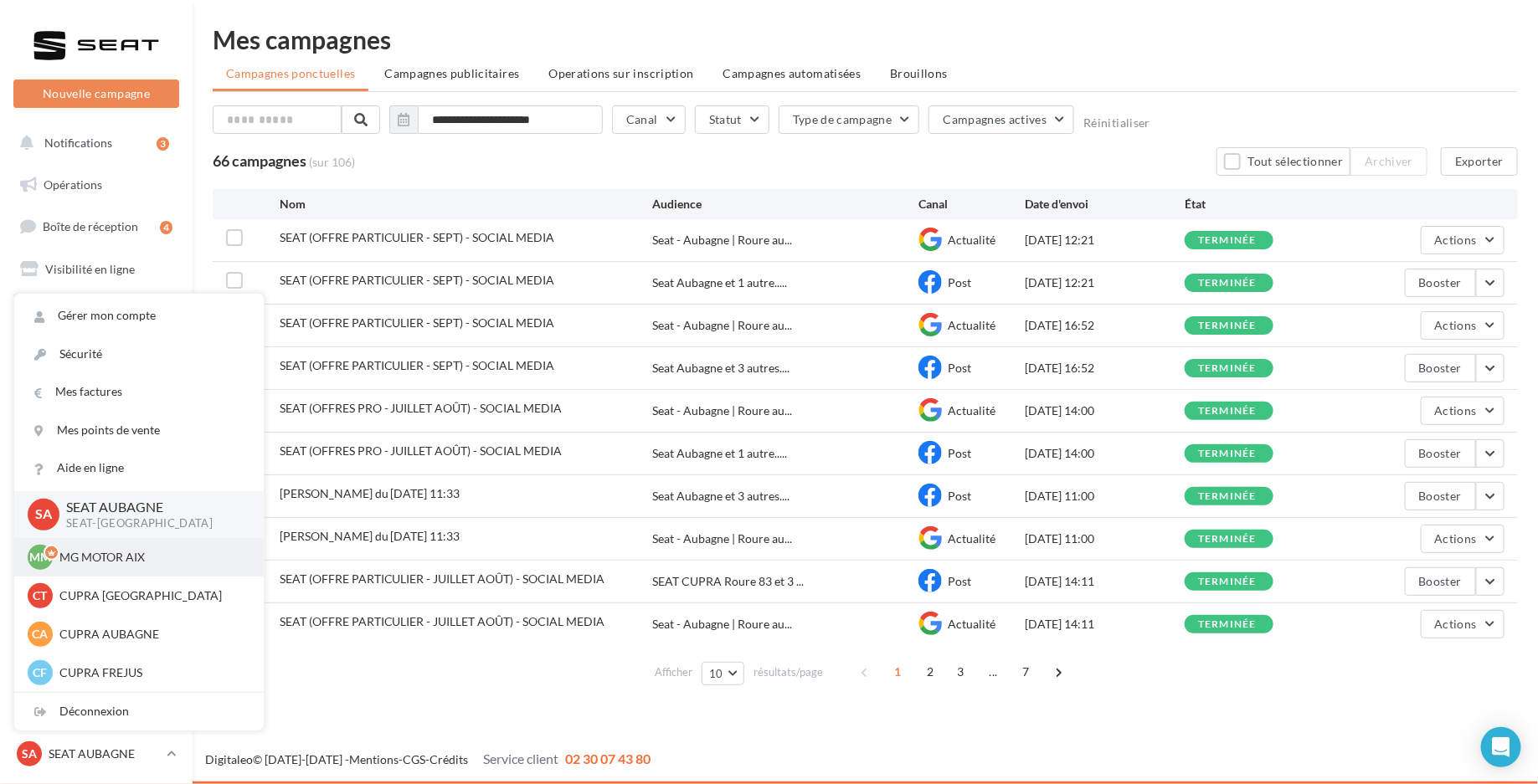
scroll to position [47, 0]
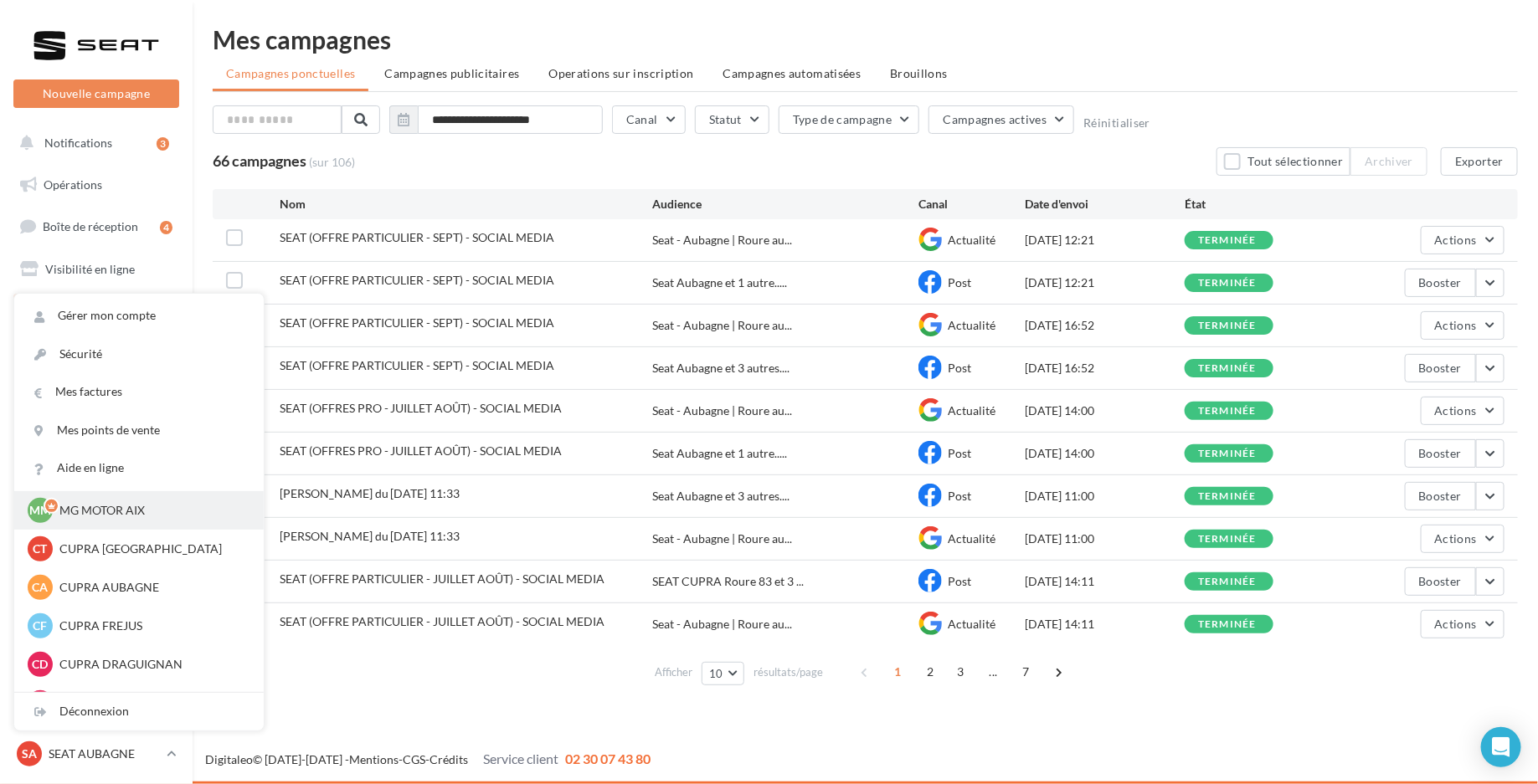
click at [146, 524] on div "MM MG MOTOR AIX [PERSON_NAME][EMAIL_ADDRESS][DOMAIN_NAME]" at bounding box center [139, 510] width 249 height 38
click at [139, 514] on p "MG MOTOR AIX" at bounding box center [151, 510] width 184 height 17
